Goal: Contribute content

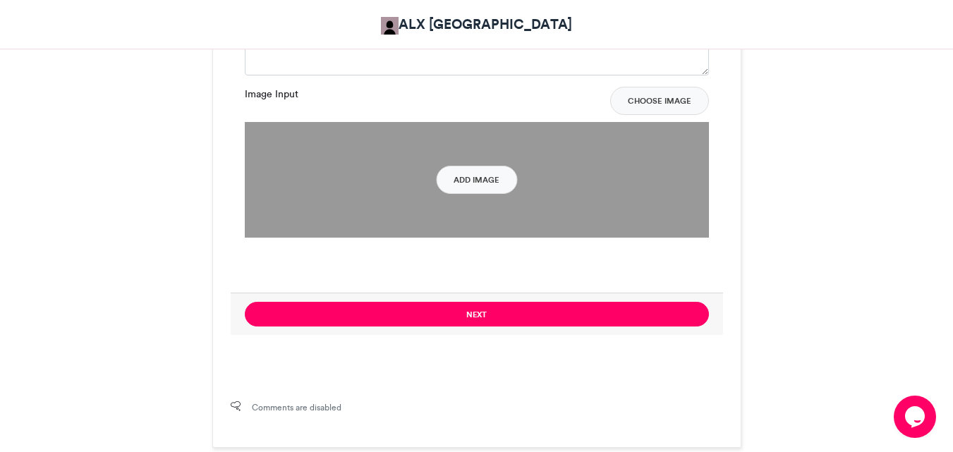
scroll to position [1058, 0]
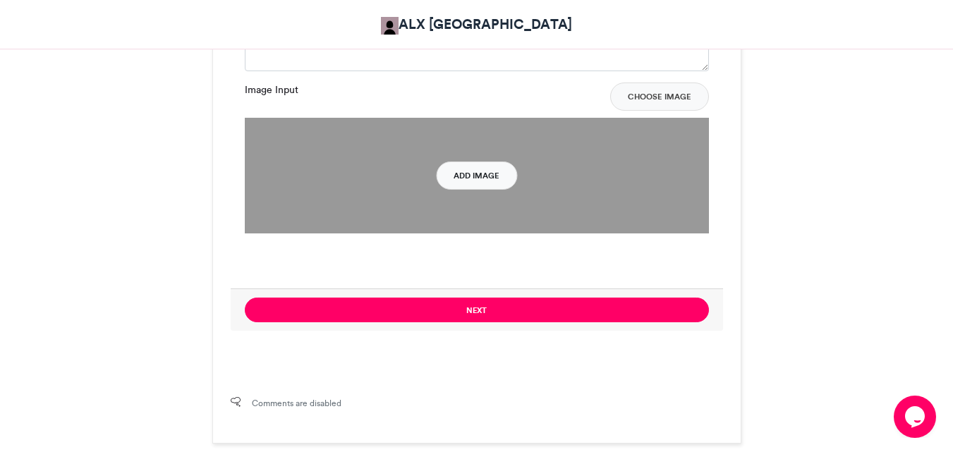
click at [480, 186] on button "Add Image" at bounding box center [476, 176] width 81 height 28
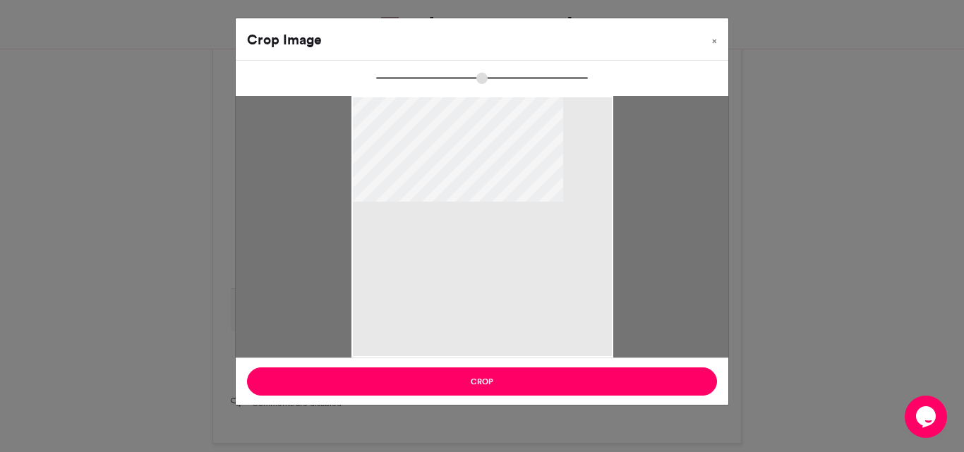
click at [435, 199] on div at bounding box center [482, 227] width 262 height 262
click at [503, 263] on div at bounding box center [482, 227] width 262 height 262
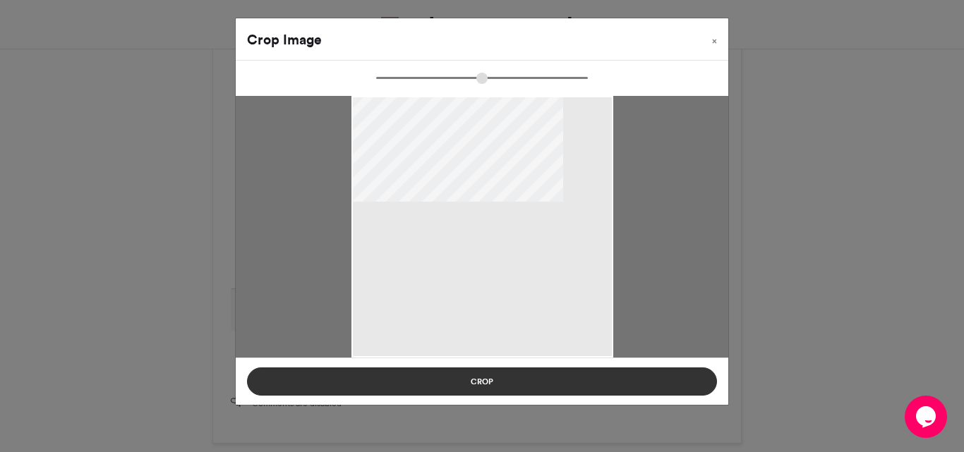
click at [515, 387] on button "Crop" at bounding box center [482, 382] width 470 height 28
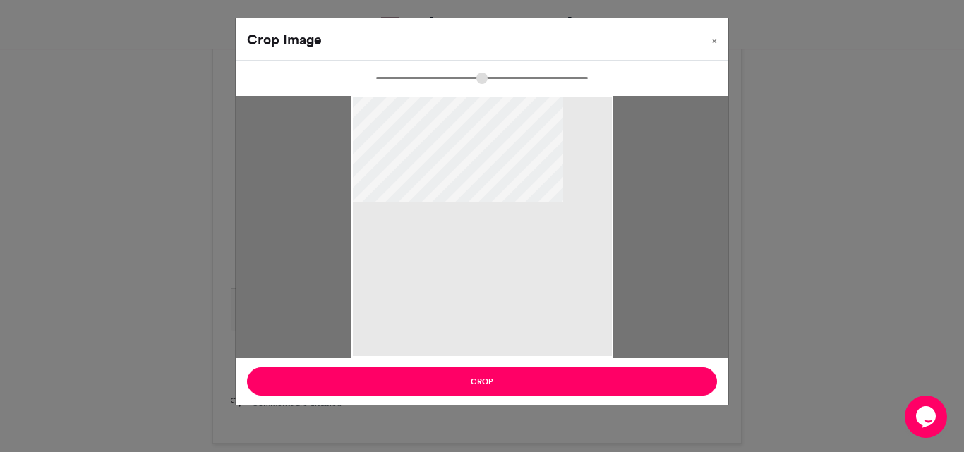
click at [649, 302] on div at bounding box center [482, 227] width 492 height 262
click at [509, 265] on div at bounding box center [482, 227] width 262 height 262
drag, startPoint x: 386, startPoint y: 80, endPoint x: 586, endPoint y: 100, distance: 200.7
click at [586, 85] on input "zoom" at bounding box center [482, 77] width 212 height 13
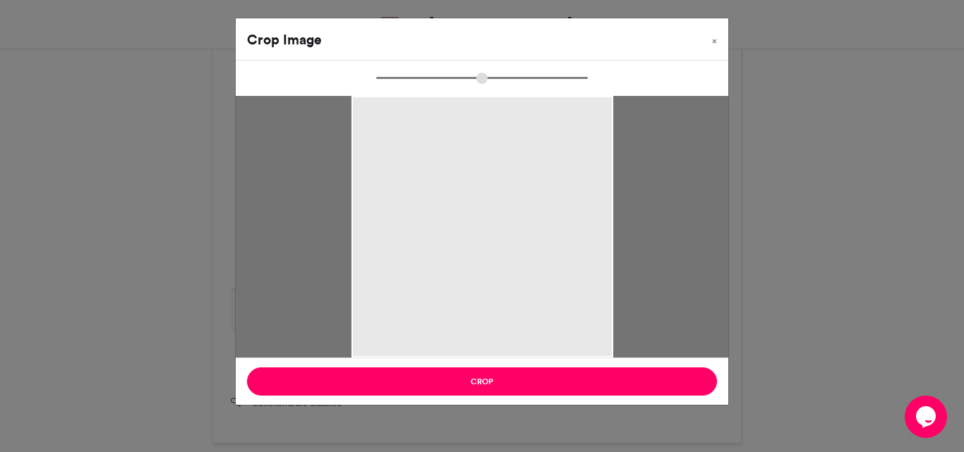
drag, startPoint x: 585, startPoint y: 82, endPoint x: 318, endPoint y: 107, distance: 267.8
type input "*"
click at [376, 85] on input "zoom" at bounding box center [482, 77] width 212 height 13
click at [747, 174] on div "Crop Image × Crop" at bounding box center [482, 226] width 964 height 452
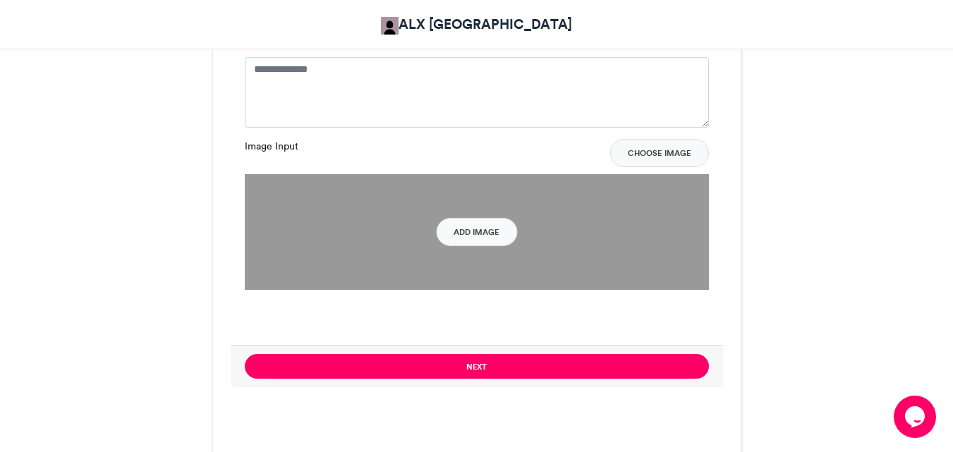
scroll to position [776, 0]
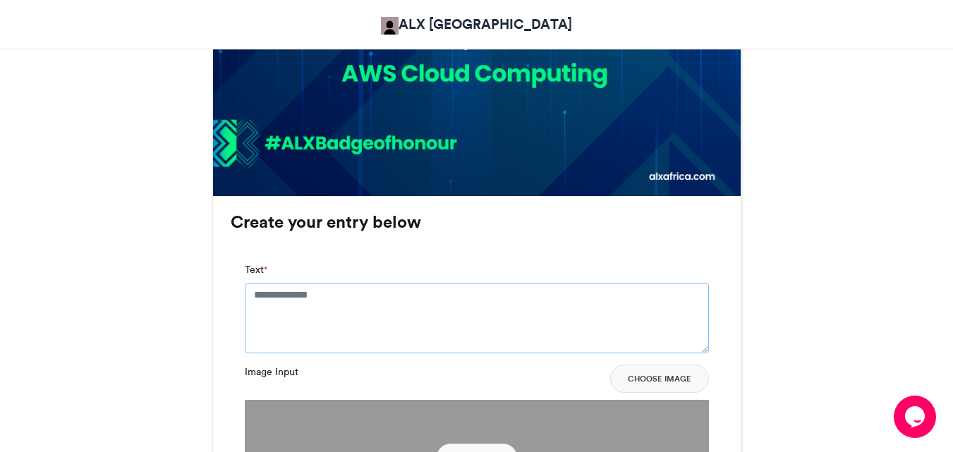
click at [332, 298] on textarea "Text *" at bounding box center [477, 318] width 464 height 71
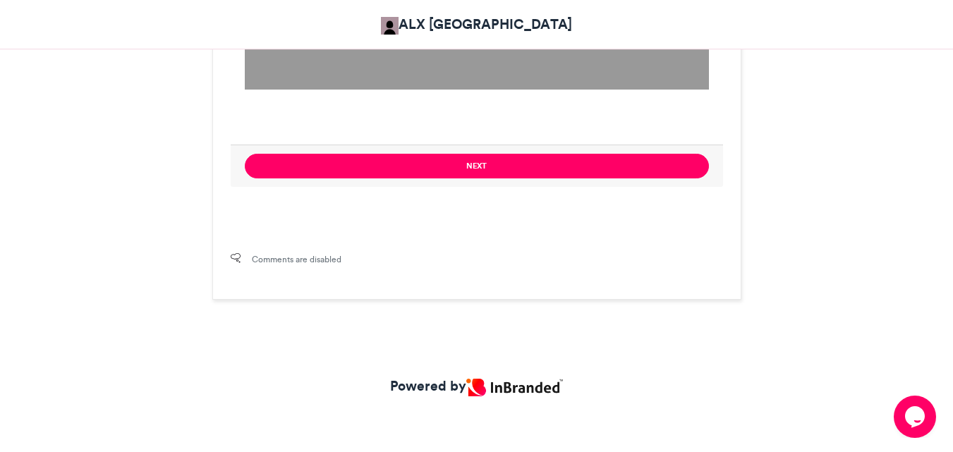
scroll to position [1216, 0]
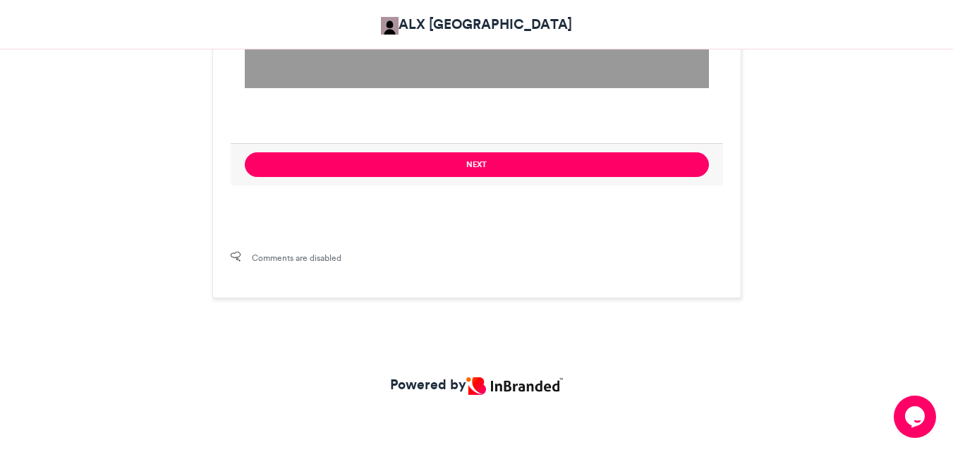
type textarea "**********"
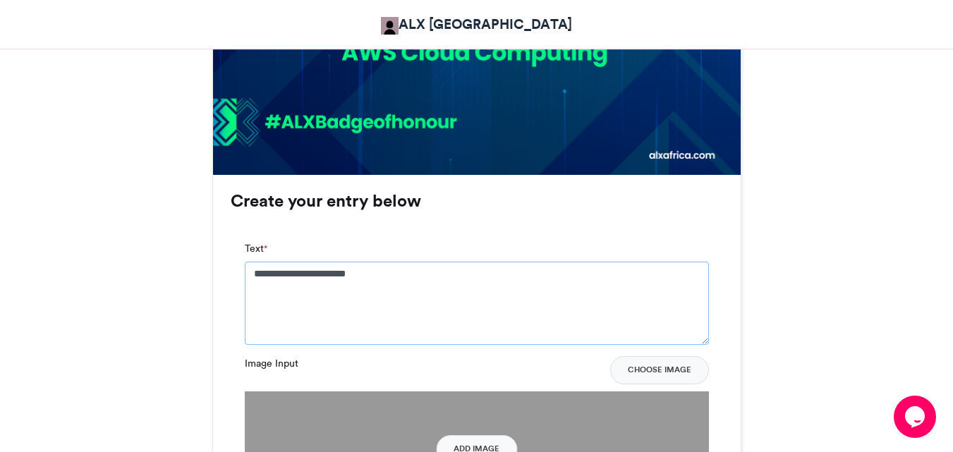
scroll to position [793, 0]
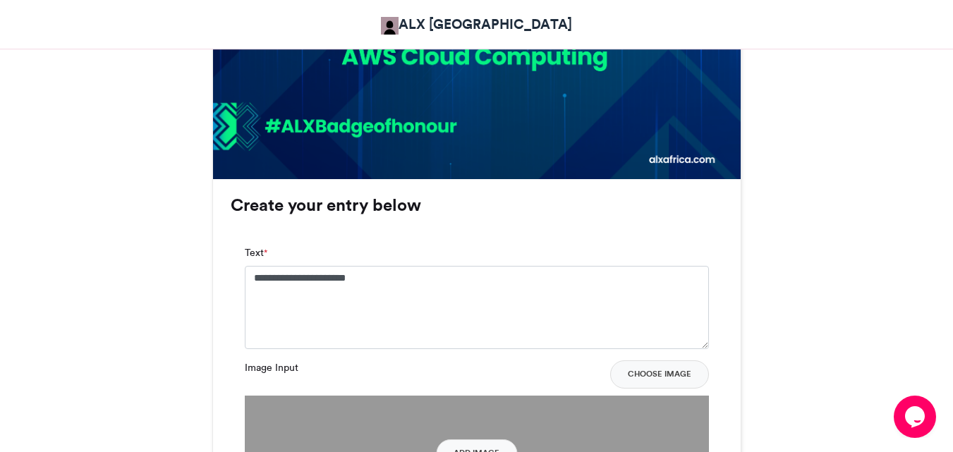
click at [856, 25] on div "ALX [GEOGRAPHIC_DATA]" at bounding box center [476, 24] width 783 height 35
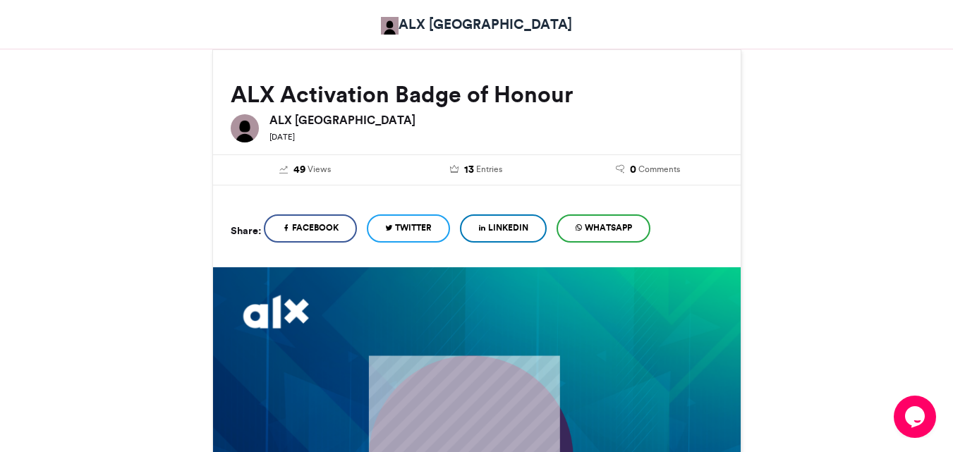
scroll to position [158, 0]
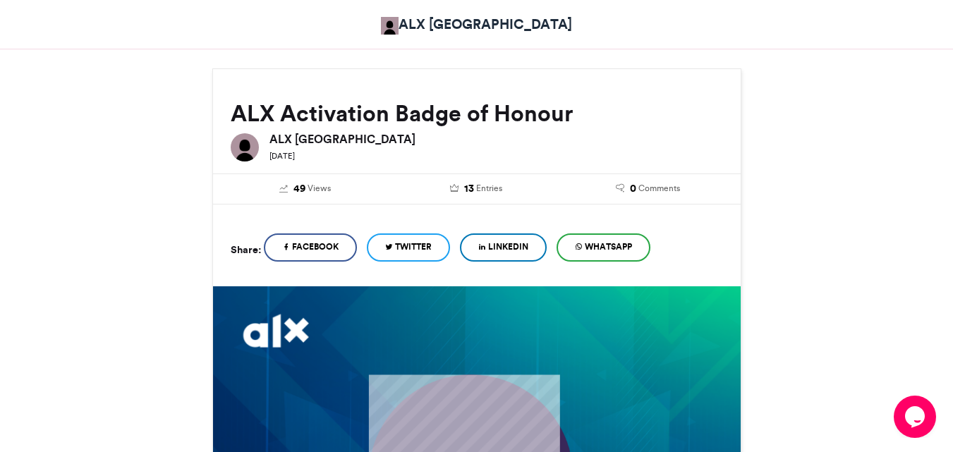
click at [526, 246] on span "LinkedIn" at bounding box center [508, 247] width 40 height 13
